Goal: Information Seeking & Learning: Learn about a topic

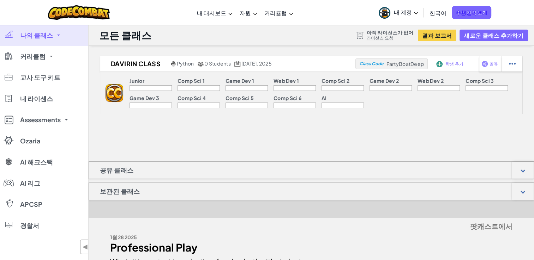
click at [116, 94] on img at bounding box center [114, 93] width 18 height 18
click at [105, 16] on img at bounding box center [79, 12] width 62 height 14
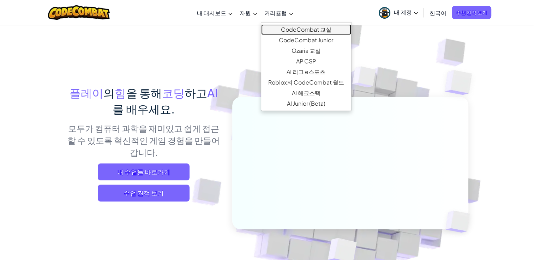
click at [282, 28] on link "CodeCombat 교실" at bounding box center [306, 29] width 90 height 11
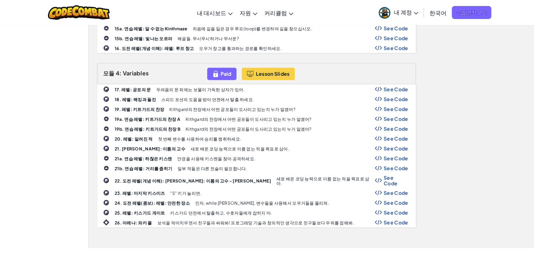
scroll to position [564, 0]
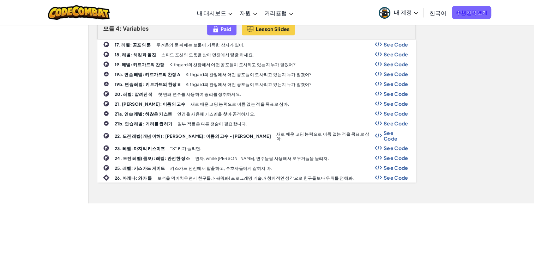
click at [313, 2] on div "내비게이션 전환 내 대시보드 CodeCombat 교사 대시보드 오자리아 교사용 대시보드 자원 교사 도구 키트 학교 및 지구 솔루션 표준 맞춤 …" at bounding box center [266, 12] width 537 height 25
